Goal: Use online tool/utility: Utilize a website feature to perform a specific function

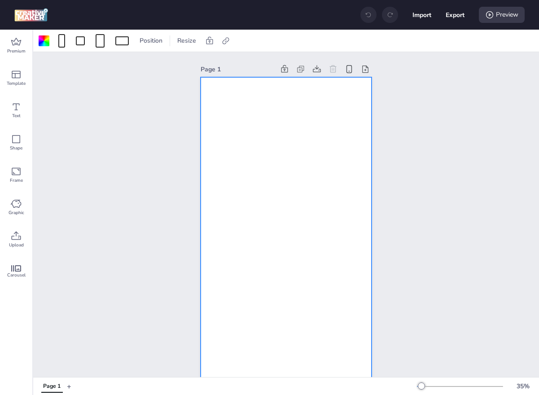
scroll to position [15, 0]
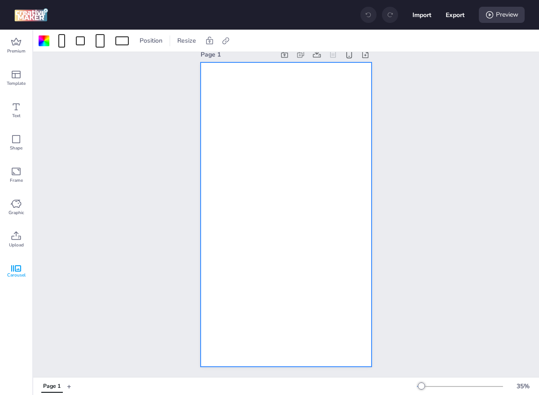
click at [20, 273] on span "Carousel" at bounding box center [16, 275] width 18 height 7
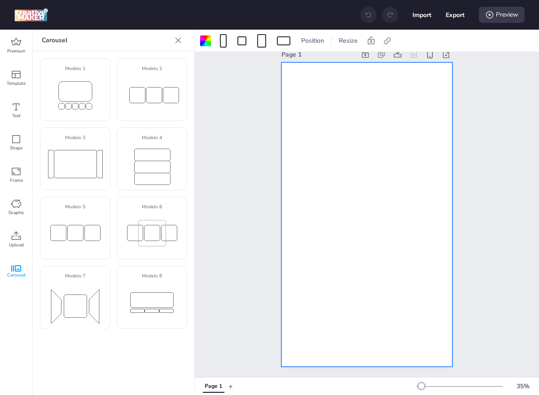
click at [224, 207] on div "Page 1" at bounding box center [367, 207] width 344 height 340
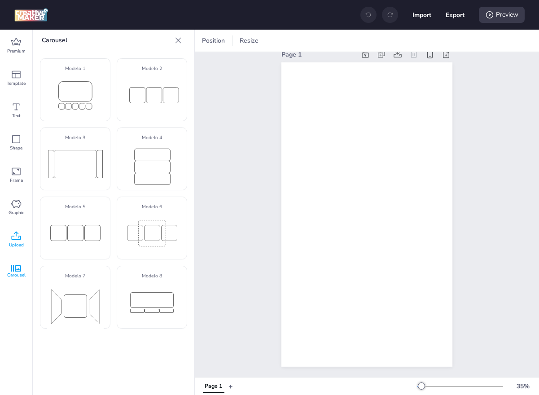
click at [13, 245] on span "Upload" at bounding box center [16, 245] width 15 height 7
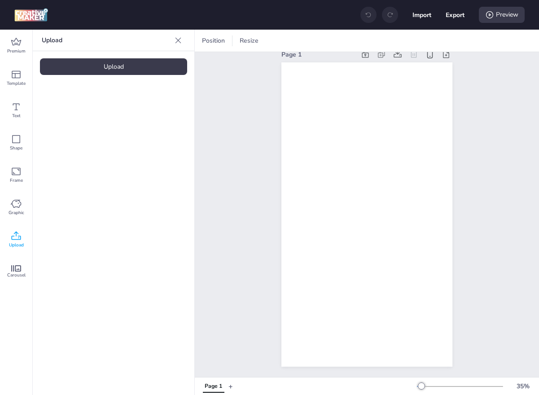
click at [108, 57] on div "Upload Upload" at bounding box center [114, 212] width 162 height 365
click at [114, 62] on div "Upload" at bounding box center [113, 66] width 147 height 17
click at [79, 143] on video at bounding box center [76, 125] width 72 height 36
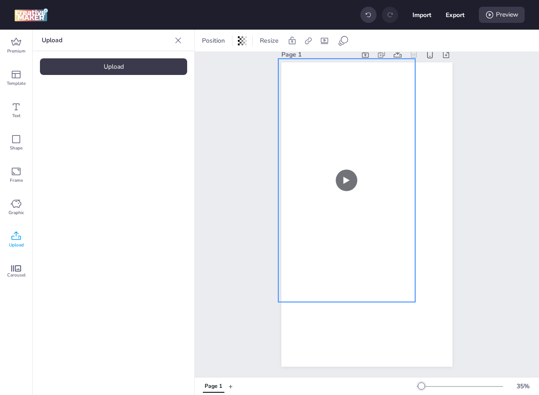
drag, startPoint x: 393, startPoint y: 180, endPoint x: 373, endPoint y: 146, distance: 39.7
click at [373, 146] on video at bounding box center [346, 180] width 137 height 243
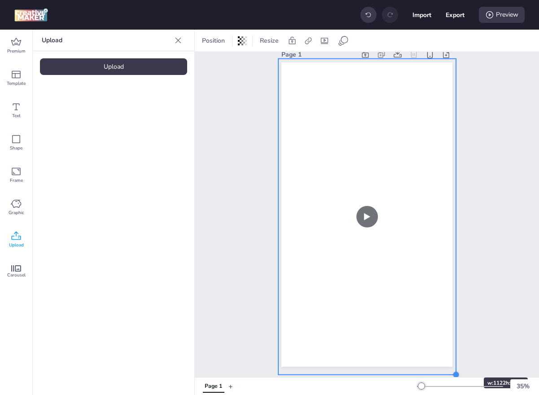
drag, startPoint x: 416, startPoint y: 303, endPoint x: 457, endPoint y: 361, distance: 71.2
click at [457, 361] on div "Page 1" at bounding box center [366, 207] width 221 height 340
click at [12, 263] on div "Carousel" at bounding box center [16, 272] width 32 height 32
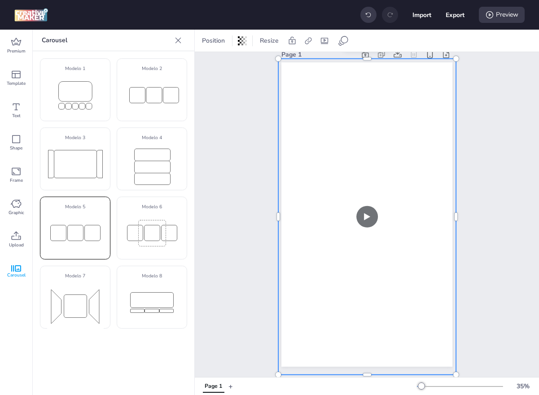
click at [61, 236] on rect at bounding box center [58, 233] width 16 height 16
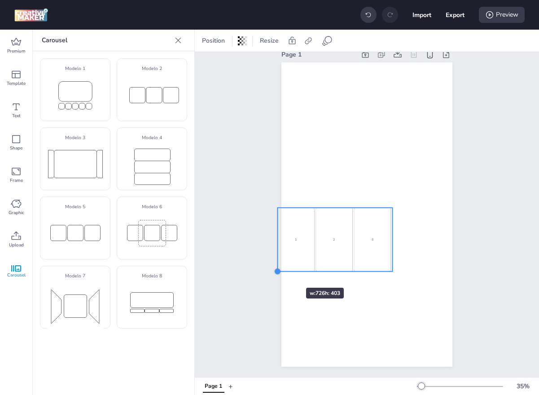
drag, startPoint x: 343, startPoint y: 221, endPoint x: 263, endPoint y: 267, distance: 91.9
click at [274, 268] on div at bounding box center [277, 271] width 7 height 7
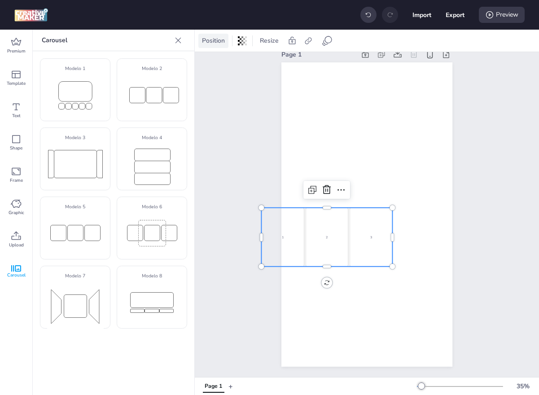
click at [215, 37] on span "Position" at bounding box center [213, 40] width 26 height 9
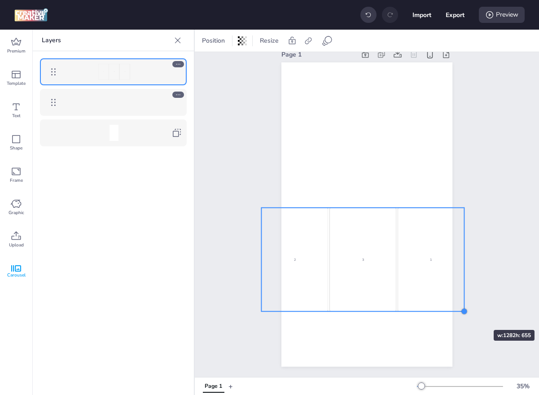
drag, startPoint x: 395, startPoint y: 269, endPoint x: 466, endPoint y: 314, distance: 83.8
click at [466, 314] on div at bounding box center [464, 311] width 7 height 7
click at [334, 239] on div "3" at bounding box center [362, 260] width 66 height 104
select select "cover"
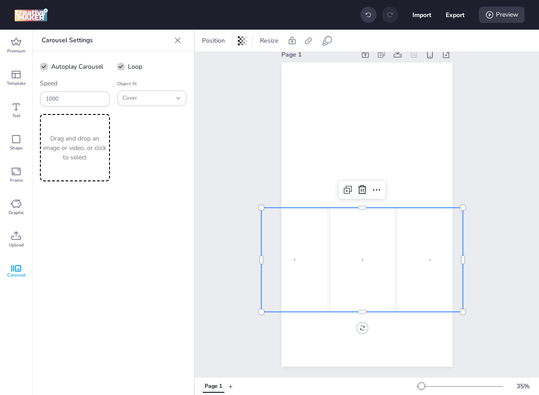
click at [43, 132] on div "Drag and drop an image or video, or click to select" at bounding box center [75, 147] width 70 height 67
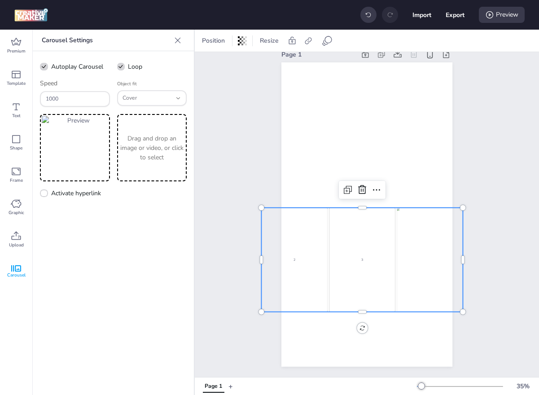
click at [126, 149] on p "Drag and drop an image or video, or click to select" at bounding box center [152, 148] width 66 height 28
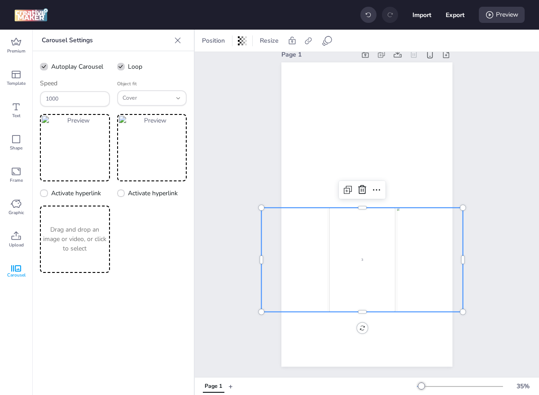
click at [94, 228] on p "Drag and drop an image or video, or click to select" at bounding box center [75, 239] width 66 height 28
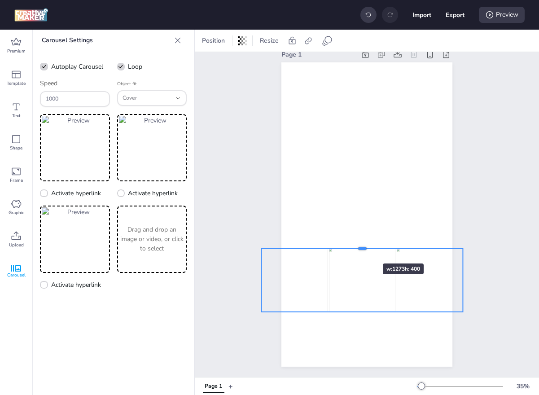
drag, startPoint x: 360, startPoint y: 207, endPoint x: 356, endPoint y: 247, distance: 41.1
click at [356, 247] on div at bounding box center [362, 245] width 202 height 7
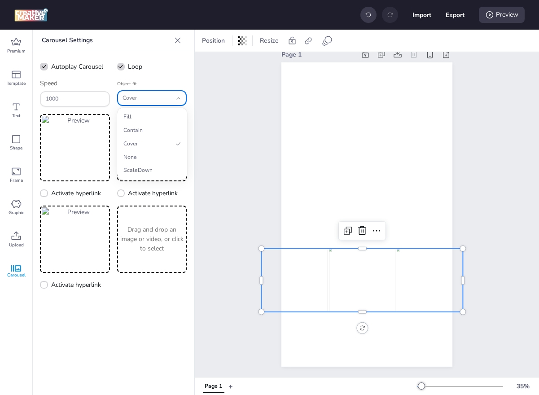
click at [147, 95] on span "Cover" at bounding box center [147, 98] width 49 height 8
click at [140, 115] on span "Fill" at bounding box center [147, 117] width 49 height 8
type input "fill"
select select "fill"
click at [146, 99] on span "Fill" at bounding box center [147, 98] width 49 height 8
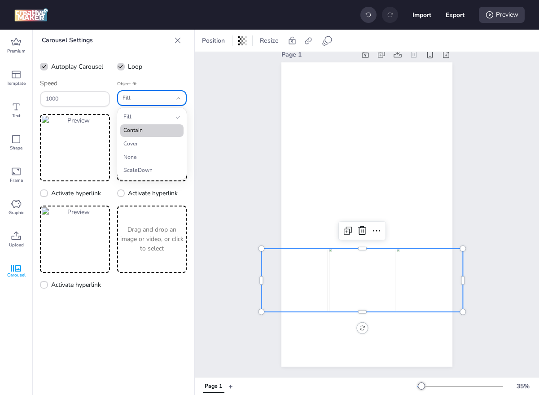
click at [145, 134] on span "Contain" at bounding box center [147, 131] width 49 height 8
type input "contain"
select select "contain"
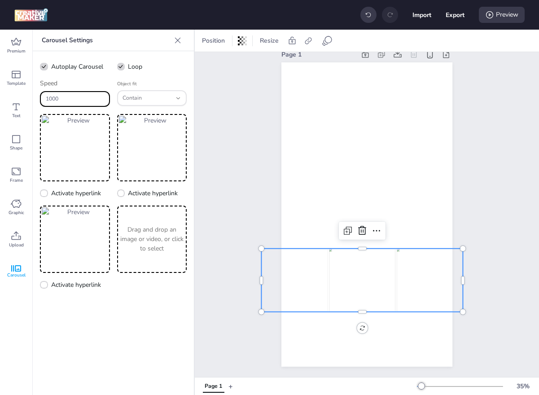
click at [66, 97] on input "1000" at bounding box center [75, 99] width 59 height 8
type input "500"
click at [251, 124] on div "Page 1" at bounding box center [367, 207] width 344 height 340
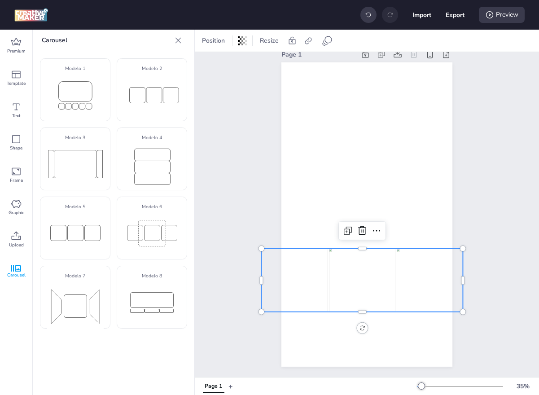
click at [342, 255] on img at bounding box center [362, 280] width 66 height 63
select select "contain"
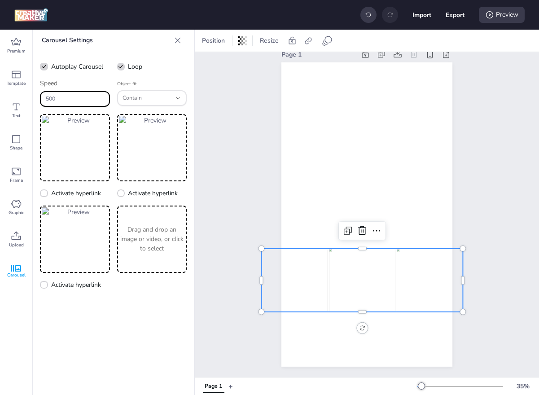
click at [54, 99] on input "500" at bounding box center [75, 99] width 59 height 8
type input "2000"
click at [238, 123] on div "Page 1" at bounding box center [367, 207] width 344 height 340
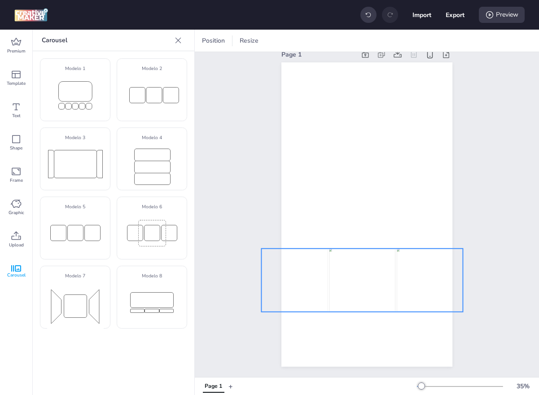
click at [350, 294] on img at bounding box center [362, 280] width 66 height 63
select select "contain"
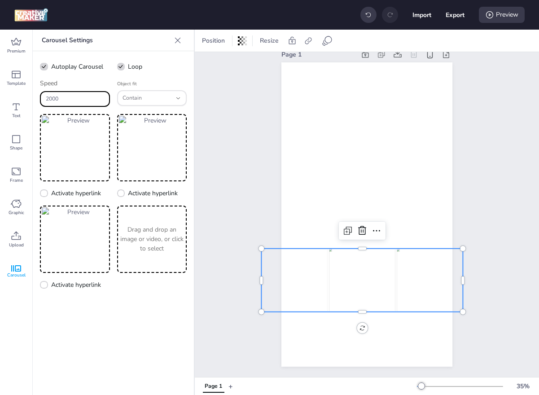
click at [77, 98] on input "2000" at bounding box center [75, 99] width 59 height 8
click at [17, 48] on span "Premium" at bounding box center [16, 51] width 18 height 7
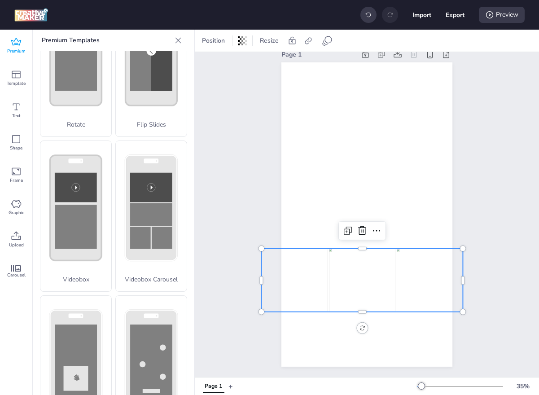
scroll to position [251, 0]
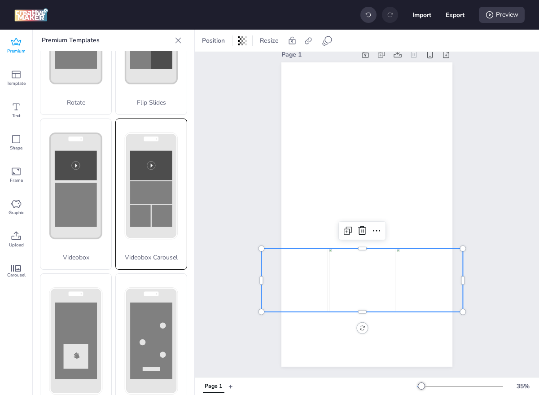
click at [137, 193] on rect at bounding box center [151, 192] width 42 height 23
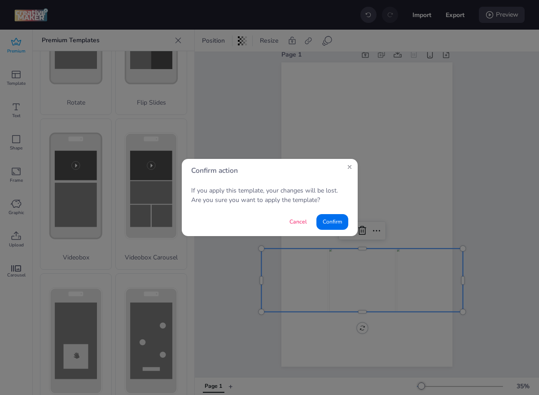
click at [331, 227] on button "Confirm" at bounding box center [333, 222] width 32 height 16
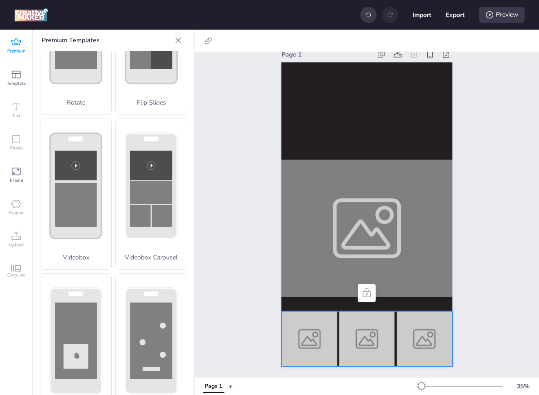
click at [315, 338] on img at bounding box center [309, 338] width 56 height 55
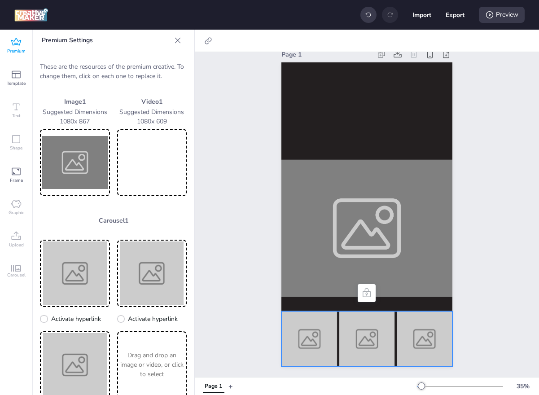
click at [280, 326] on img at bounding box center [252, 338] width 56 height 55
click at [321, 326] on img at bounding box center [309, 338] width 56 height 55
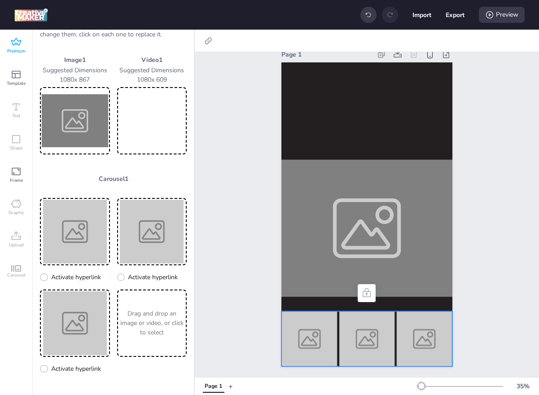
click at [365, 292] on icon at bounding box center [366, 293] width 11 height 11
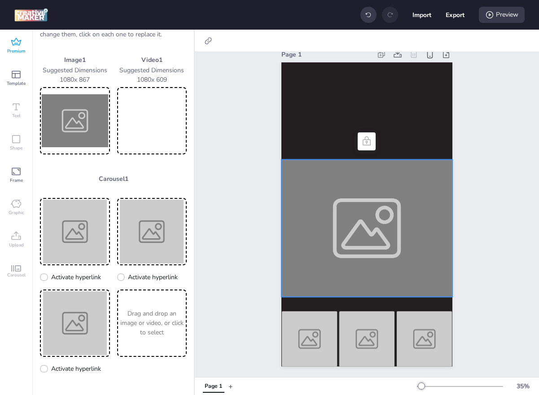
click at [367, 141] on icon at bounding box center [367, 140] width 8 height 9
drag, startPoint x: 367, startPoint y: 141, endPoint x: 366, endPoint y: 248, distance: 106.9
click at [367, 236] on div at bounding box center [366, 214] width 171 height 304
click at [15, 44] on icon at bounding box center [16, 42] width 10 height 8
